Goal: Information Seeking & Learning: Learn about a topic

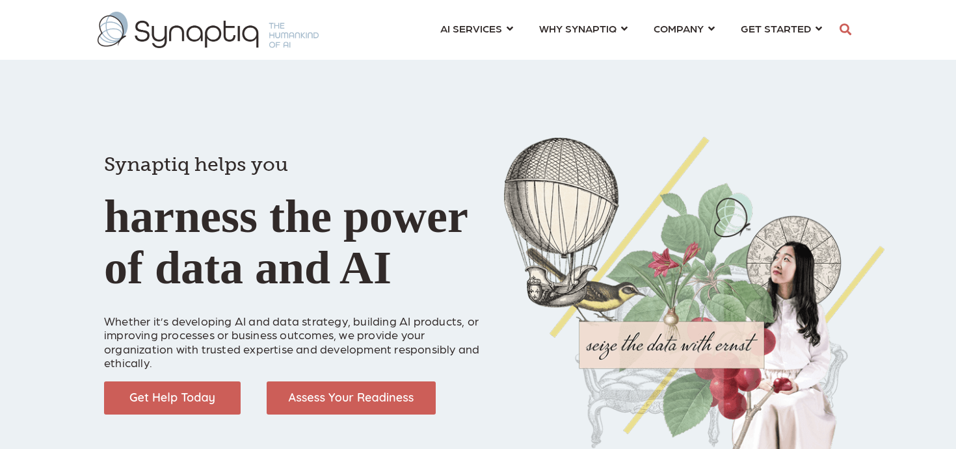
scroll to position [0, 6]
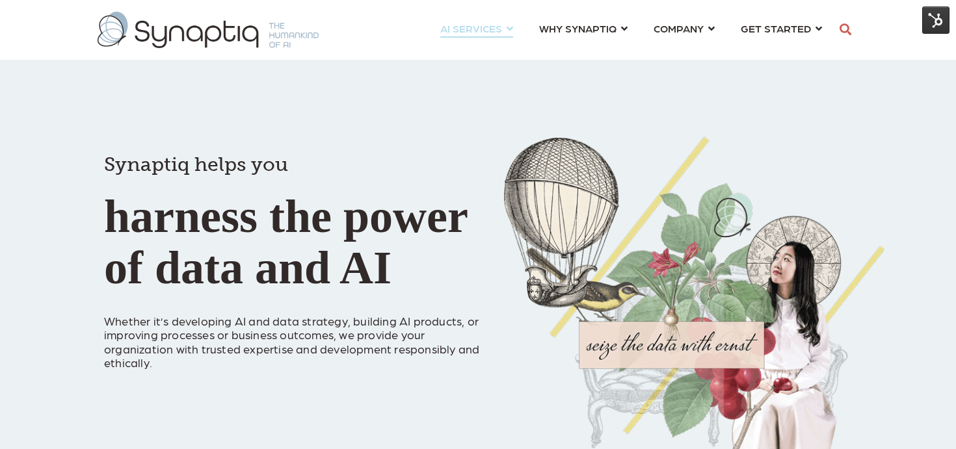
click at [505, 23] on link "AI SERVICES ⇲ By Industry Construction & Real Estate Healthcare Legal Governmen…" at bounding box center [476, 28] width 73 height 24
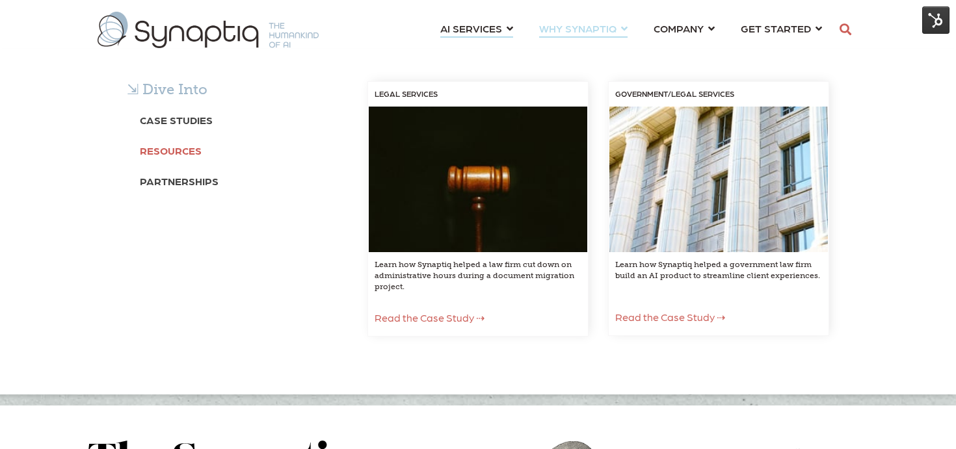
click at [177, 151] on b "Resources" at bounding box center [171, 150] width 62 height 12
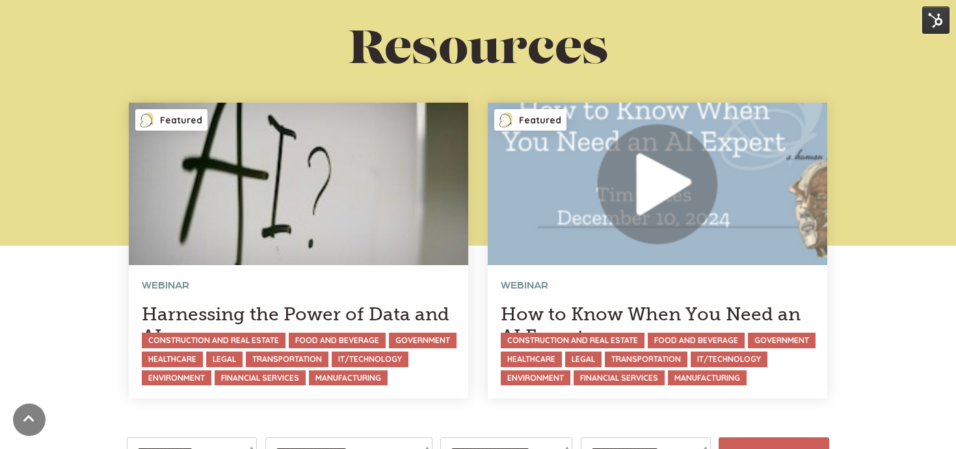
scroll to position [170, 0]
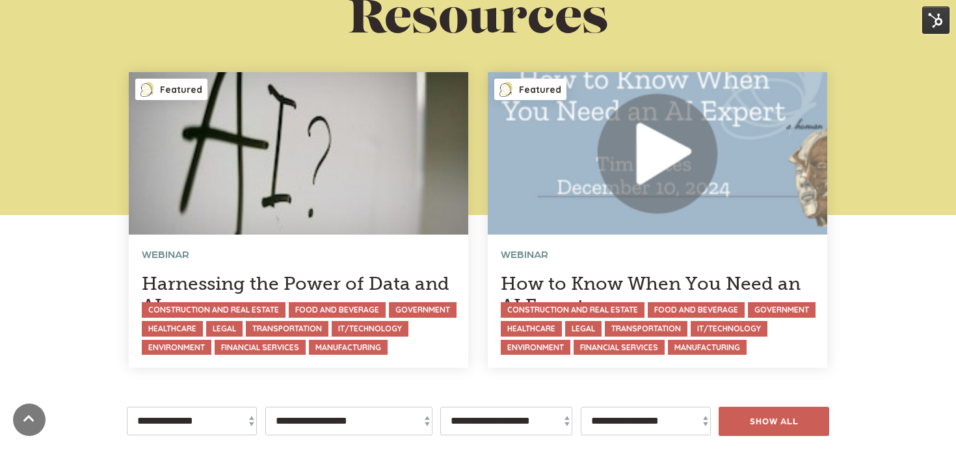
scroll to position [115, 0]
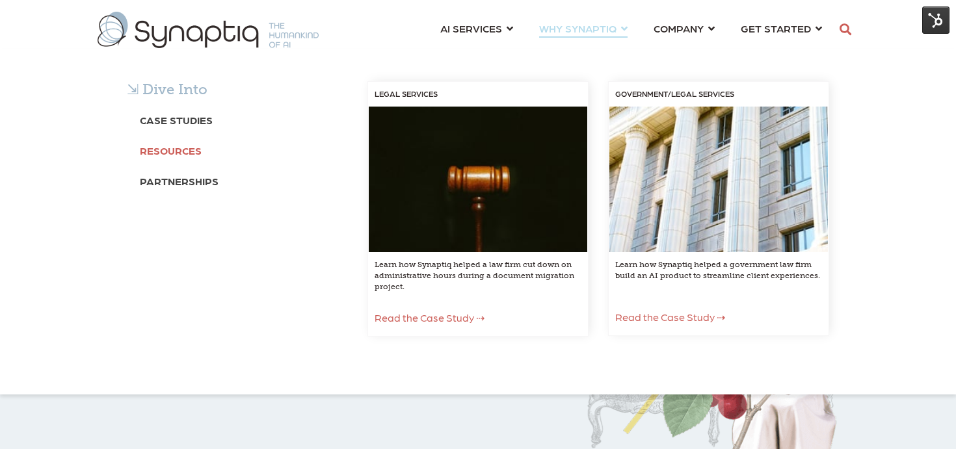
click at [186, 146] on b "Resources" at bounding box center [171, 150] width 62 height 12
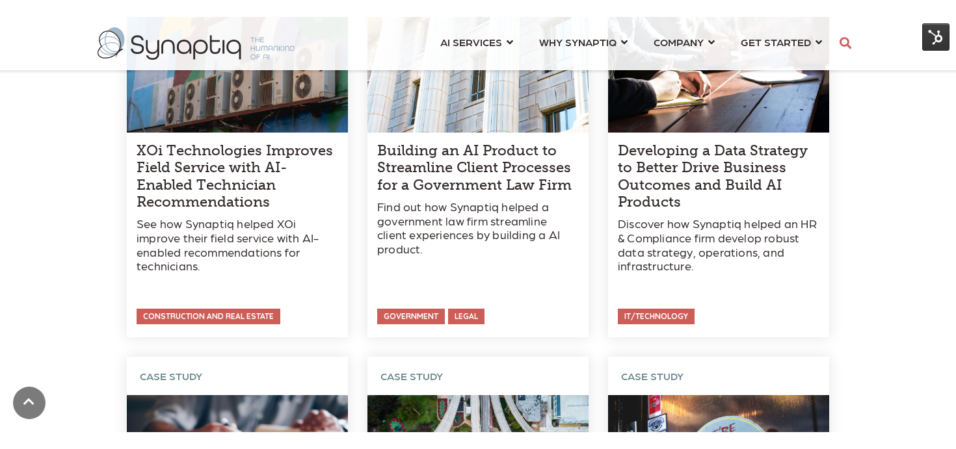
scroll to position [1008, 0]
